Goal: Task Accomplishment & Management: Manage account settings

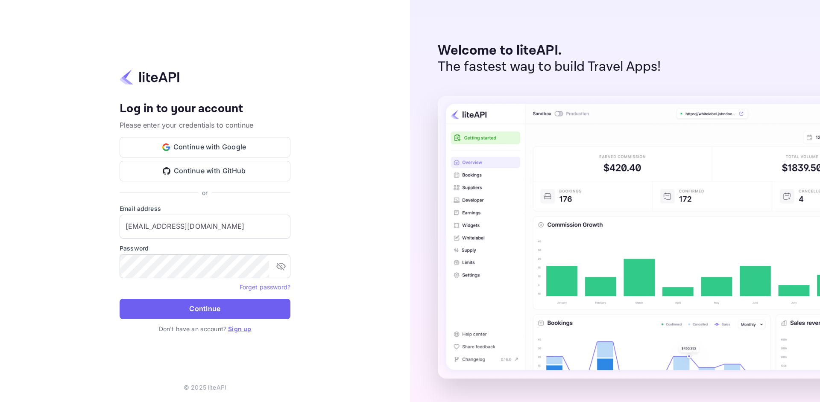
click at [238, 305] on button "Continue" at bounding box center [205, 309] width 171 height 20
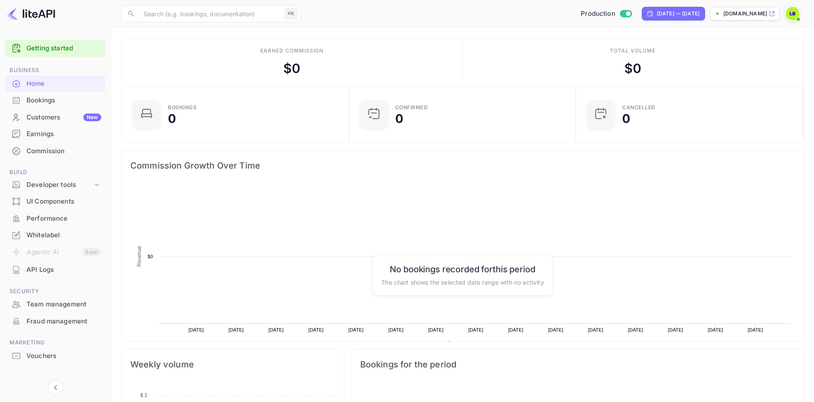
scroll to position [132, 215]
click at [755, 17] on p "tripsora.nuitee.link" at bounding box center [745, 14] width 44 height 8
click at [55, 236] on div "Whitelabel" at bounding box center [63, 236] width 75 height 10
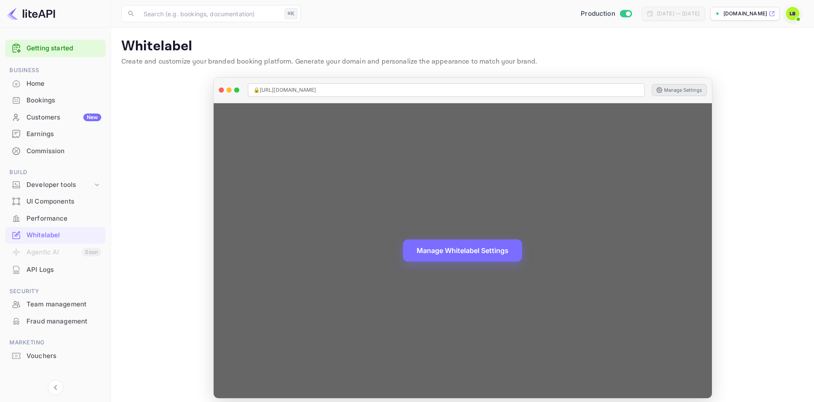
click at [692, 89] on button "Manage Settings" at bounding box center [678, 90] width 55 height 12
